Goal: Transaction & Acquisition: Purchase product/service

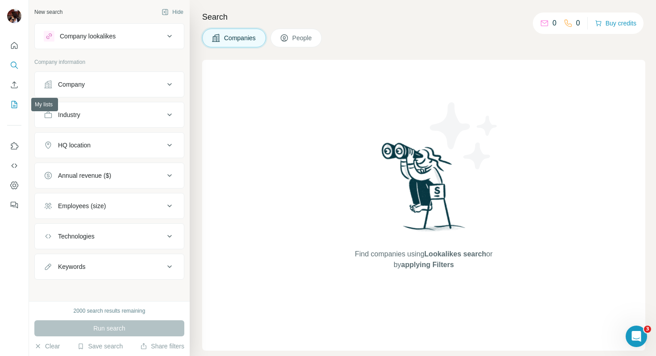
click at [14, 100] on icon "My lists" at bounding box center [14, 104] width 9 height 9
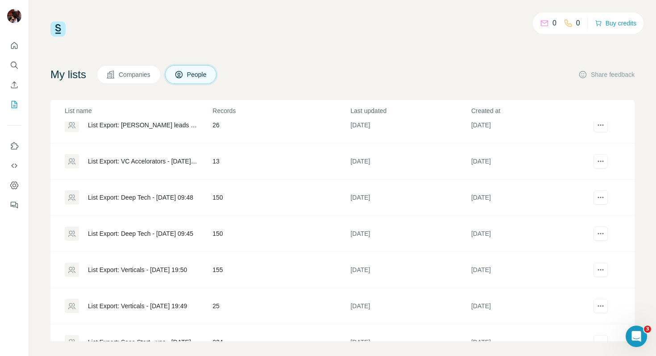
scroll to position [91, 0]
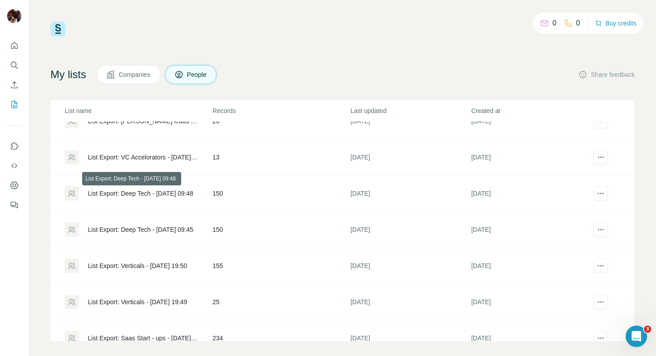
click at [150, 192] on div "List Export: Deep Tech - [DATE] 09:48" at bounding box center [140, 193] width 105 height 9
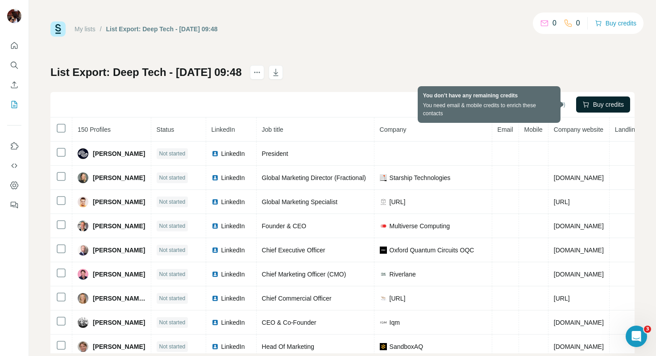
click at [582, 107] on button "Buy credits" at bounding box center [603, 104] width 54 height 16
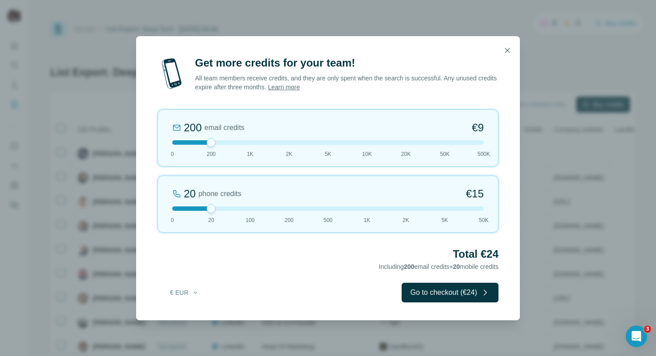
click at [251, 142] on div at bounding box center [328, 142] width 312 height 4
click at [174, 208] on div at bounding box center [328, 208] width 312 height 4
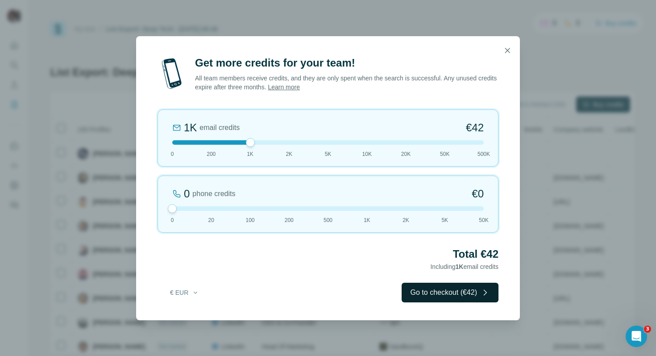
click at [417, 294] on button "Go to checkout (€42)" at bounding box center [450, 293] width 97 height 20
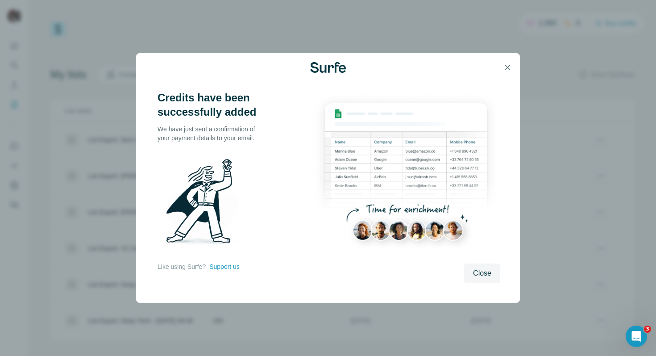
click at [629, 139] on div "Credits have been successfully added We have just sent a confirmation of your p…" at bounding box center [328, 178] width 656 height 356
click at [485, 273] on span "Close" at bounding box center [482, 273] width 18 height 11
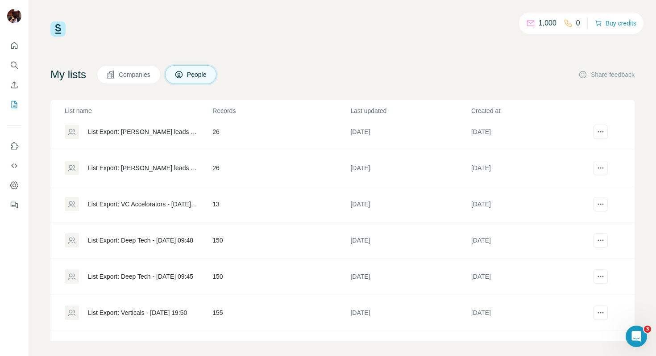
scroll to position [46, 0]
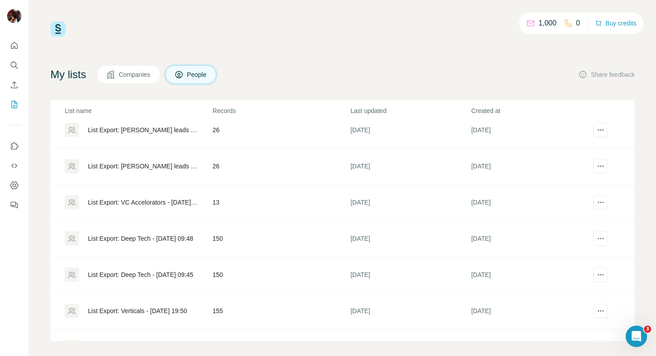
click at [149, 236] on div "List Export: Deep Tech - [DATE] 09:48" at bounding box center [140, 238] width 105 height 9
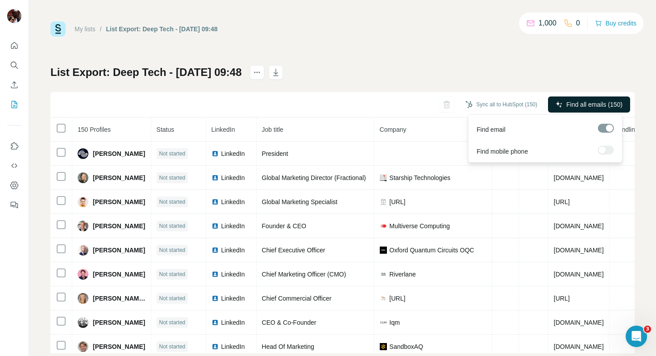
click at [555, 105] on button "Find all emails (150)" at bounding box center [589, 104] width 82 height 16
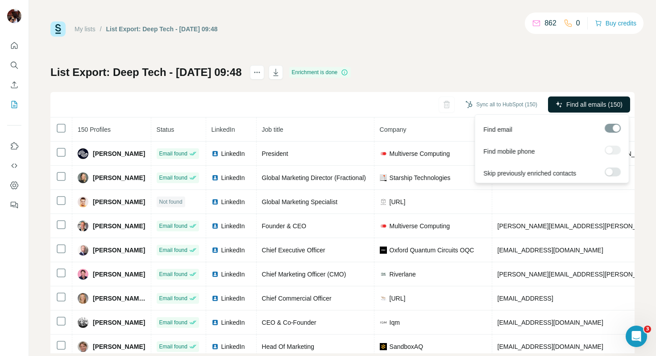
click at [586, 105] on span "Find all emails (150)" at bounding box center [594, 104] width 56 height 9
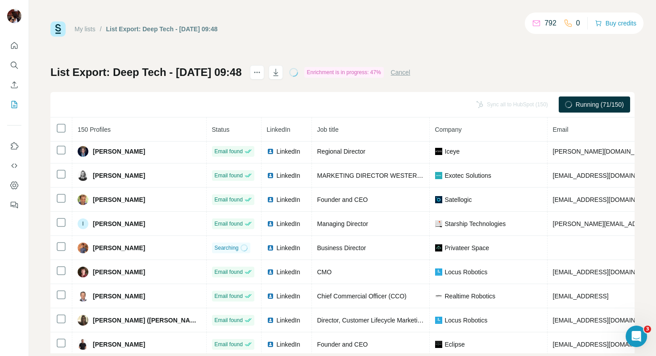
scroll to position [727, 0]
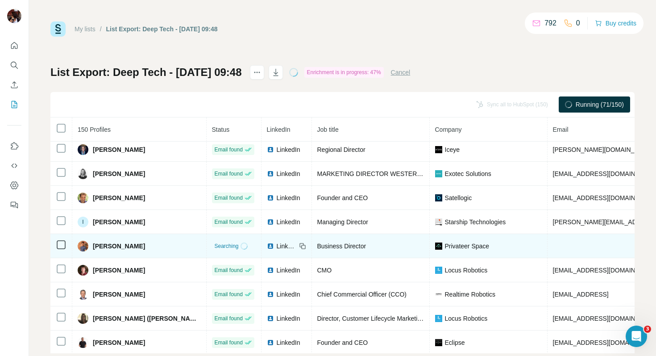
click at [548, 250] on td at bounding box center [658, 246] width 220 height 24
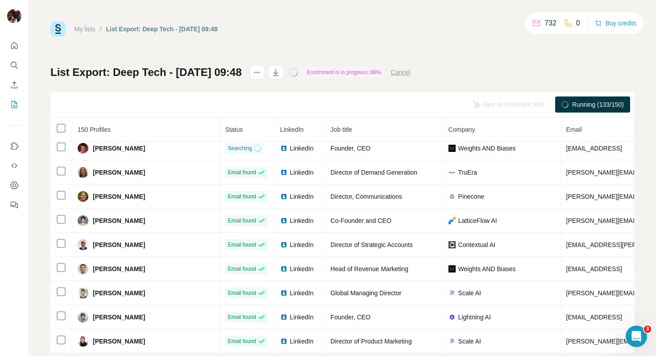
scroll to position [2226, 0]
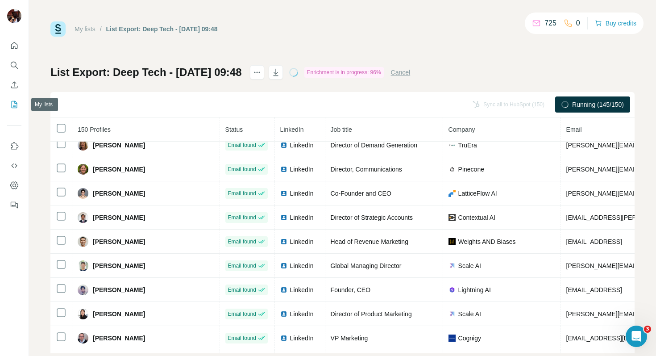
click at [14, 105] on icon "My lists" at bounding box center [15, 104] width 4 height 6
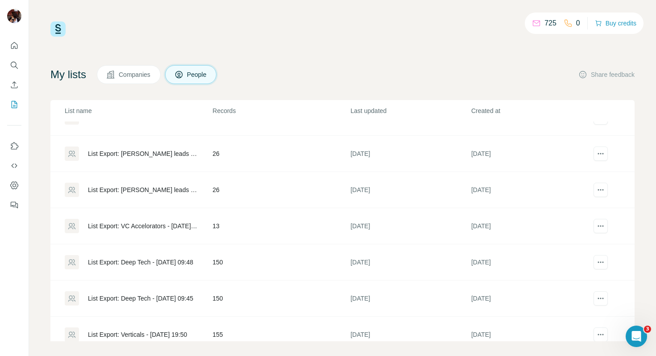
scroll to position [21, 0]
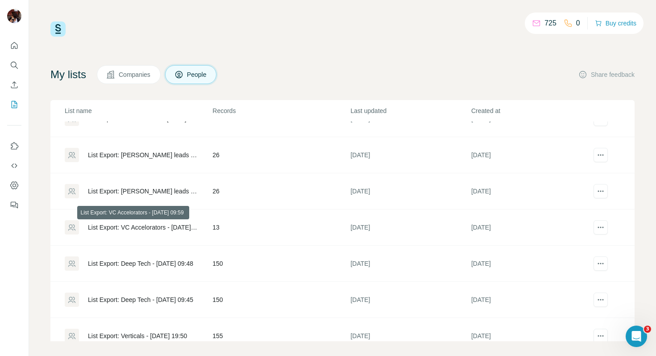
click at [154, 225] on div "List Export: VC Accelorators - [DATE] 09:59" at bounding box center [142, 227] width 109 height 9
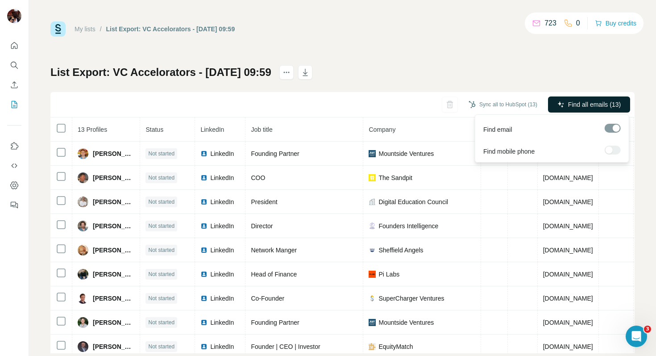
click at [574, 106] on span "Find all emails (13)" at bounding box center [594, 104] width 53 height 9
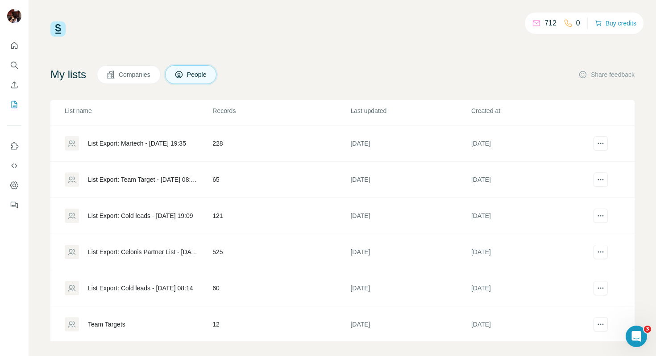
scroll to position [323, 0]
click at [128, 250] on div "List Export: Celonis Partner List - [DATE] 08:36" at bounding box center [142, 250] width 109 height 9
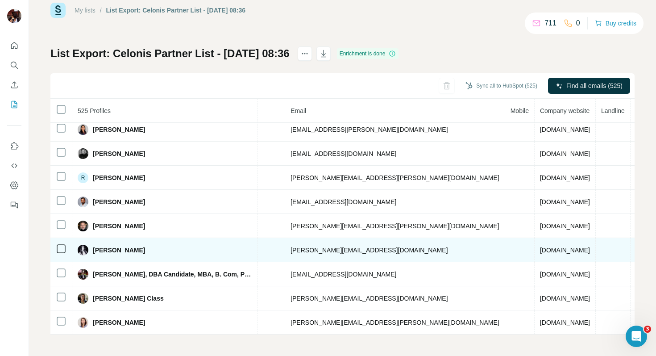
scroll to position [994, 0]
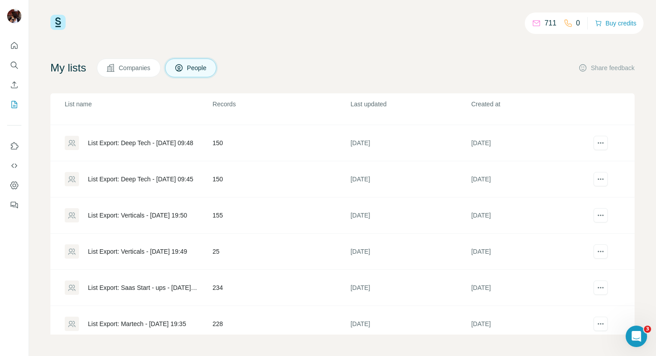
scroll to position [135, 0]
click at [165, 214] on div "List Export: Verticals - [DATE] 19:50" at bounding box center [137, 214] width 99 height 9
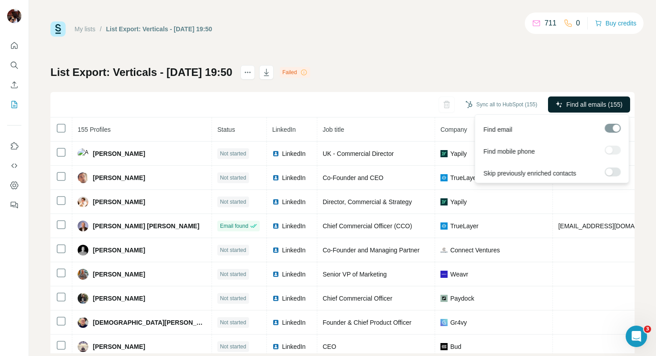
click at [578, 104] on span "Find all emails (155)" at bounding box center [594, 104] width 56 height 9
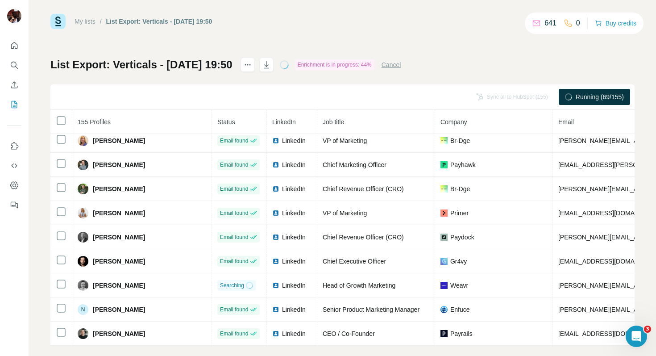
scroll to position [19, 0]
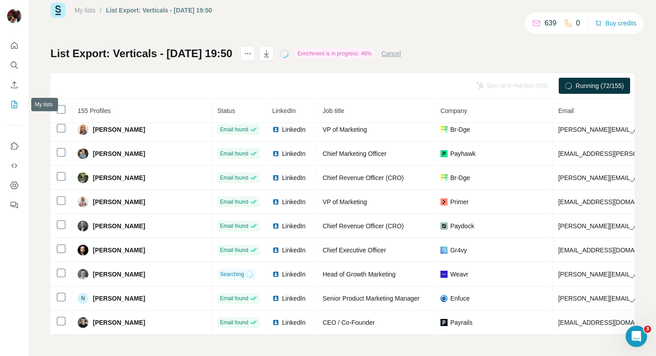
click at [13, 106] on icon "My lists" at bounding box center [15, 104] width 4 height 6
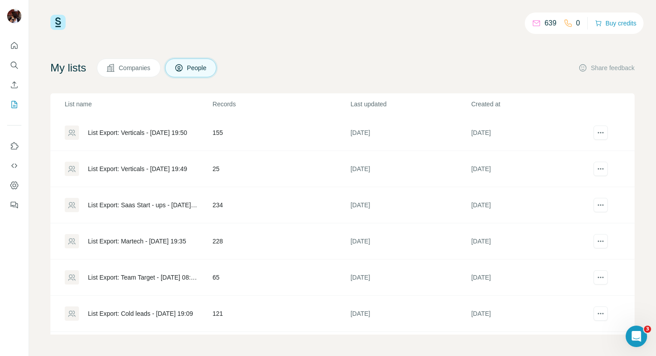
scroll to position [218, 0]
click at [147, 204] on div "List Export: Saas Start - ups - [DATE] 19:41" at bounding box center [142, 204] width 109 height 9
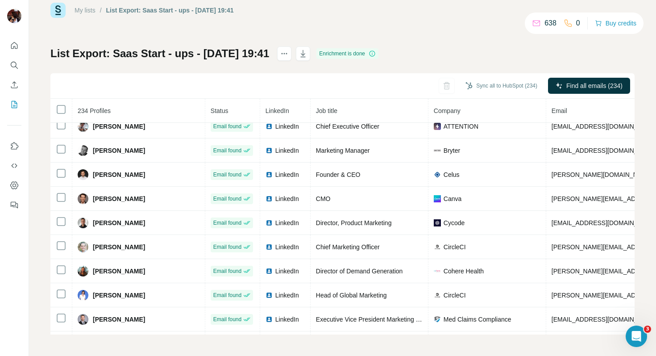
scroll to position [753, 0]
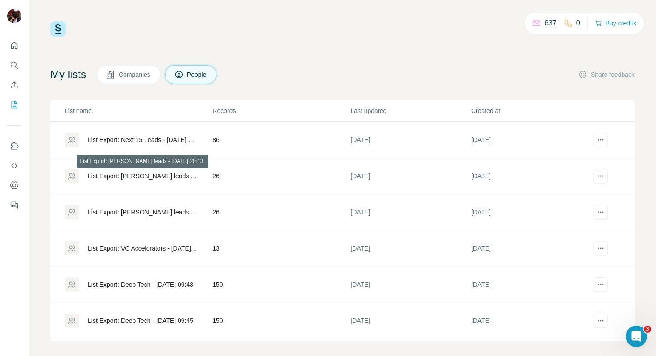
click at [152, 176] on div "List Export: [PERSON_NAME] leads - [DATE] 20:13" at bounding box center [142, 175] width 109 height 9
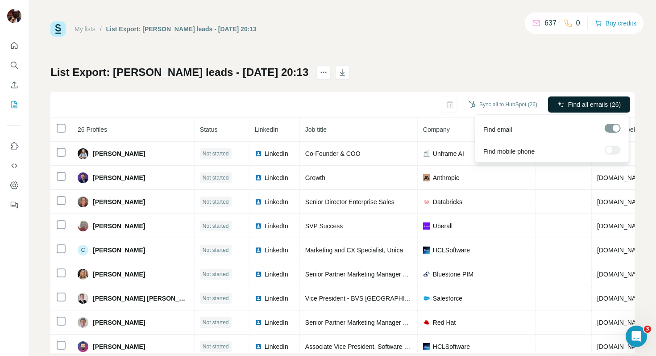
click at [590, 102] on span "Find all emails (26)" at bounding box center [594, 104] width 53 height 9
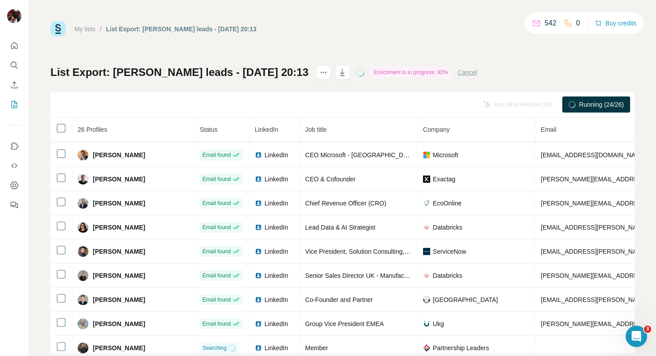
scroll to position [415, 0]
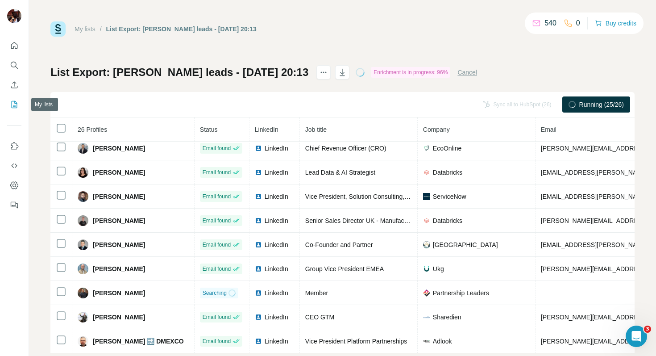
click at [15, 102] on icon "My lists" at bounding box center [15, 104] width 6 height 7
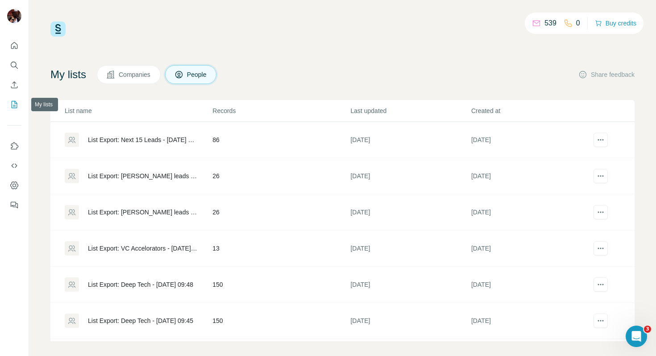
click at [19, 104] on button "My lists" at bounding box center [14, 104] width 14 height 16
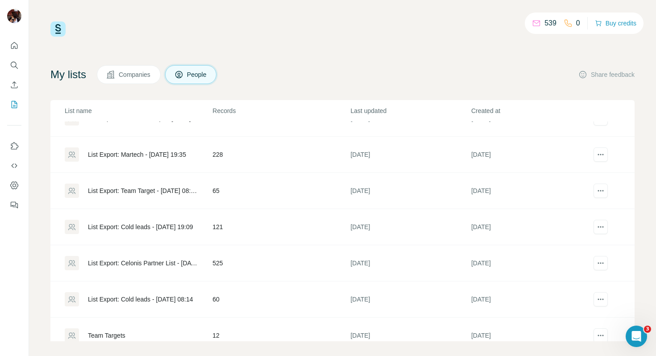
scroll to position [325, 0]
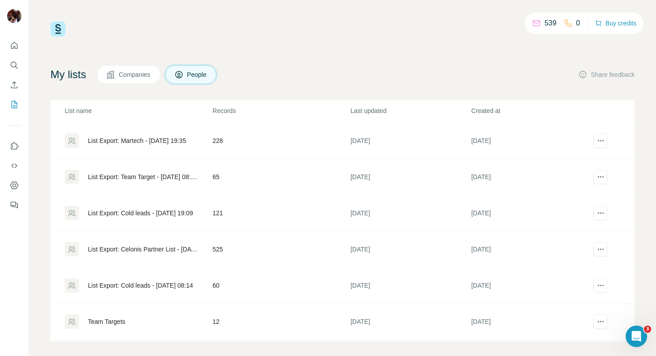
click at [144, 245] on div "List Export: Celonis Partner List - [DATE] 08:36" at bounding box center [142, 249] width 109 height 9
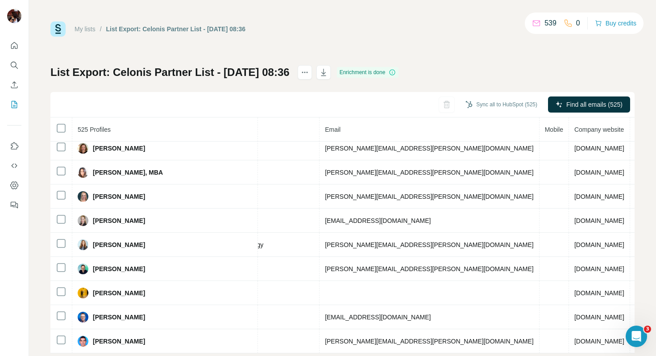
scroll to position [2468, 279]
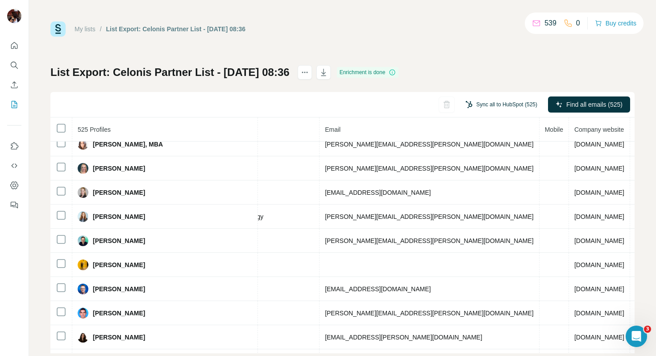
click at [495, 104] on button "Sync all to HubSpot (525)" at bounding box center [501, 104] width 84 height 13
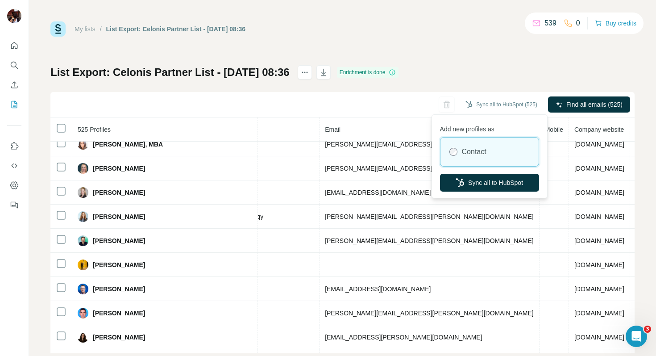
click at [409, 102] on div "Sync all to HubSpot (525) Find all emails (525)" at bounding box center [342, 104] width 584 height 25
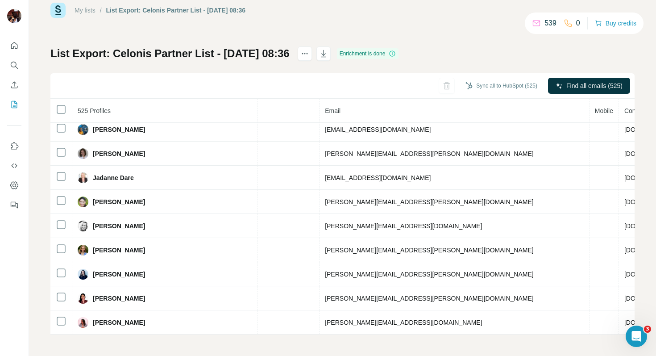
scroll to position [7502, 279]
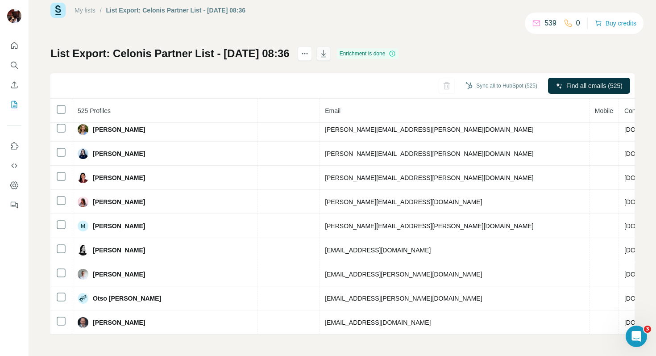
click at [328, 57] on icon "button" at bounding box center [323, 53] width 9 height 9
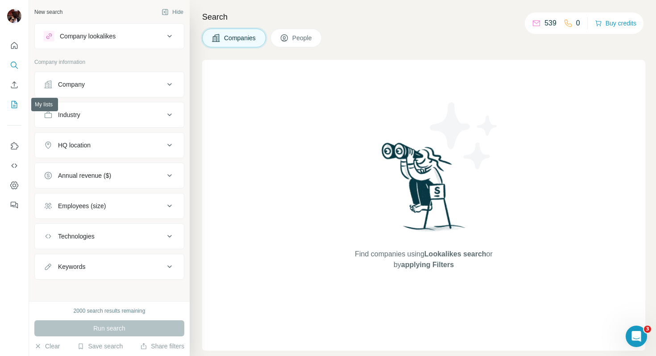
click at [13, 100] on icon "My lists" at bounding box center [14, 104] width 9 height 9
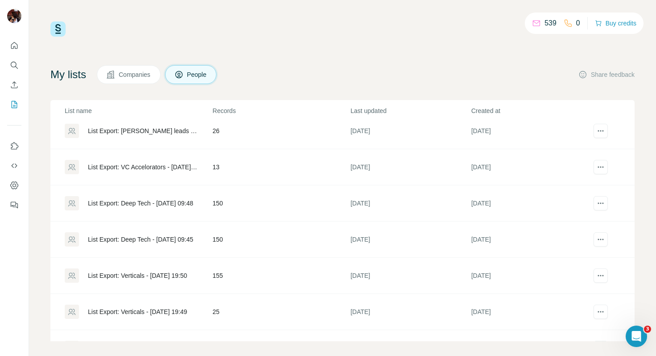
scroll to position [83, 0]
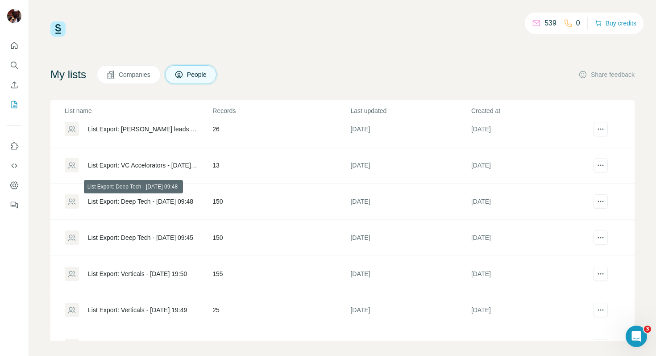
click at [154, 202] on div "List Export: Deep Tech - [DATE] 09:48" at bounding box center [140, 201] width 105 height 9
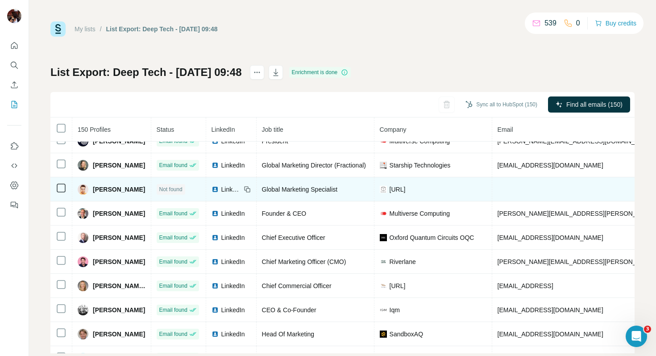
scroll to position [14, 0]
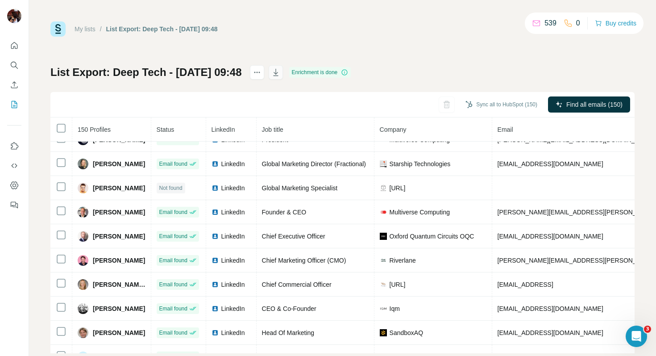
click at [280, 75] on icon "button" at bounding box center [275, 72] width 9 height 9
